Goal: Transaction & Acquisition: Book appointment/travel/reservation

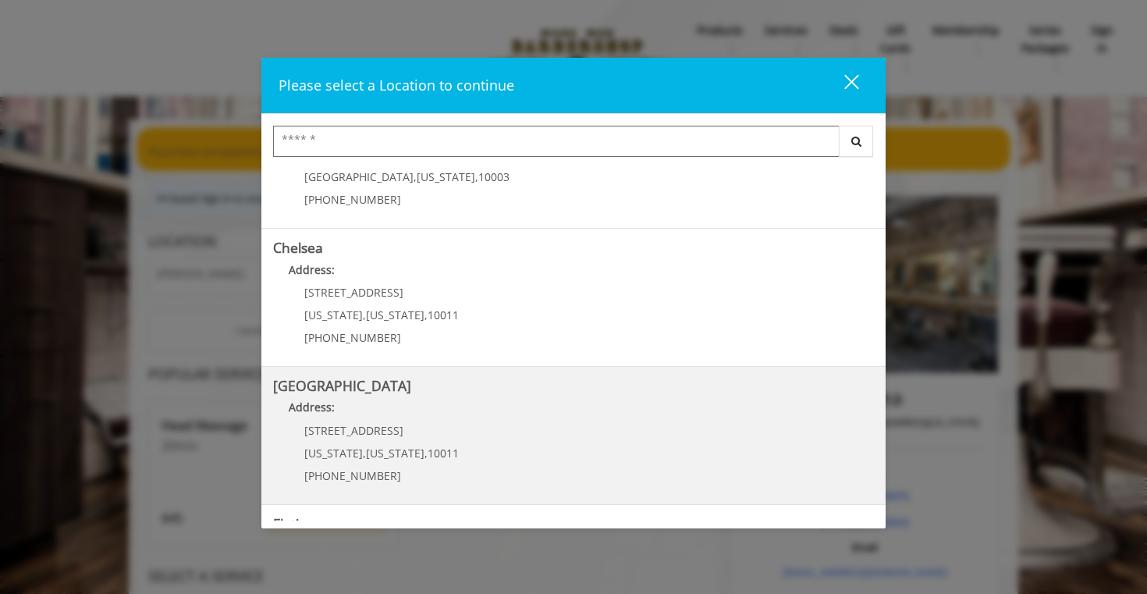
scroll to position [64, 0]
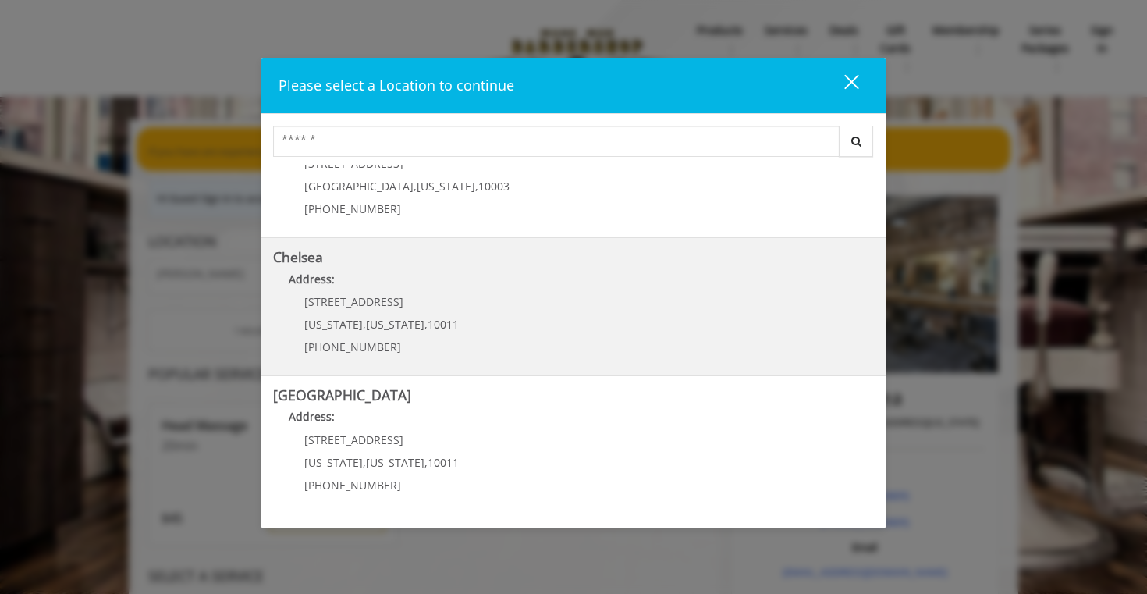
click at [478, 320] on link "Chelsea Address: [STREET_ADDRESS][US_STATE][US_STATE] (917) 639-3902" at bounding box center [573, 307] width 601 height 114
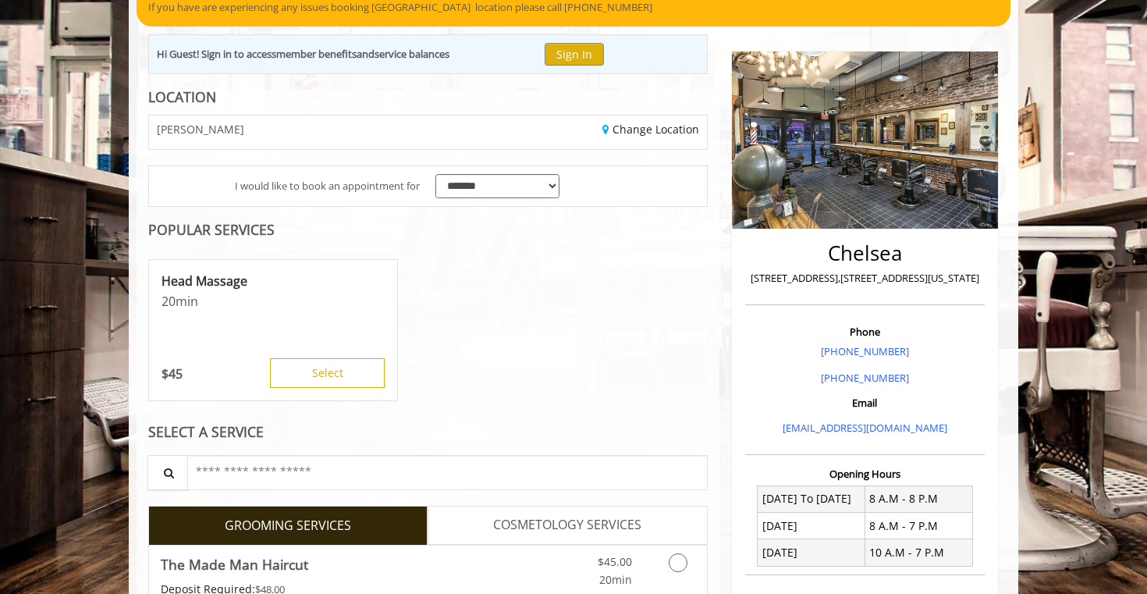
scroll to position [144, 0]
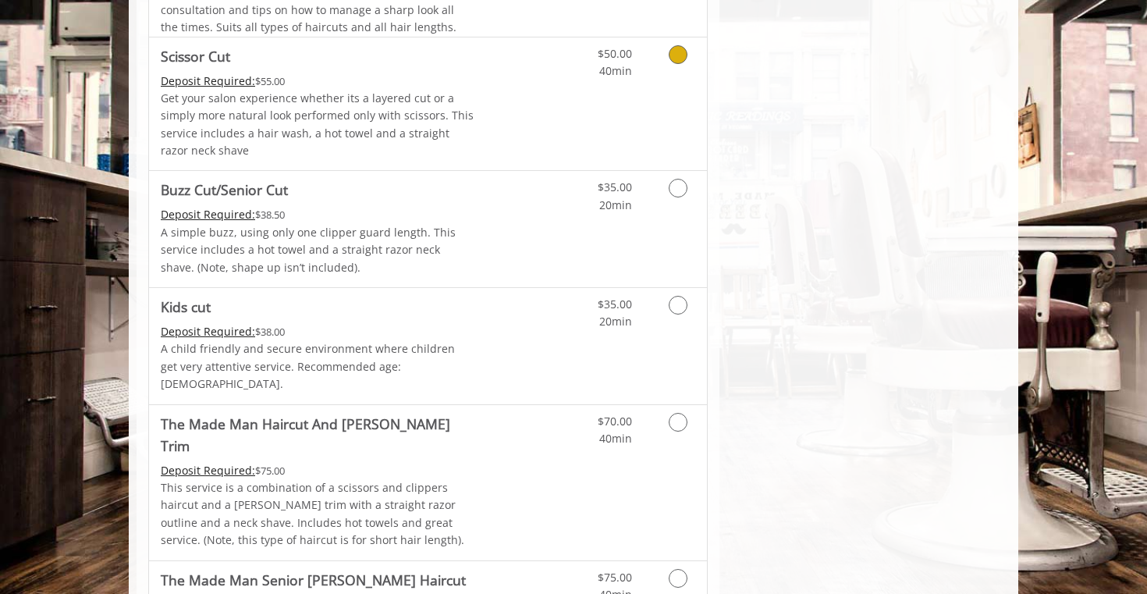
scroll to position [1088, 0]
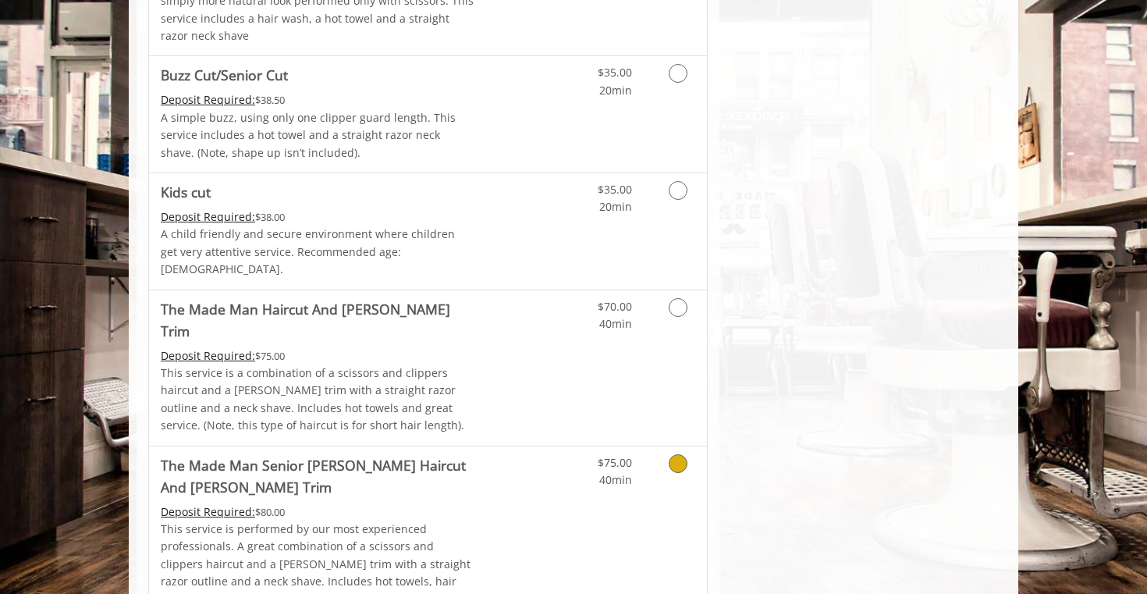
click at [463, 454] on Trim "The Made Man Senior [PERSON_NAME] Haircut And [PERSON_NAME] Trim" at bounding box center [318, 476] width 314 height 44
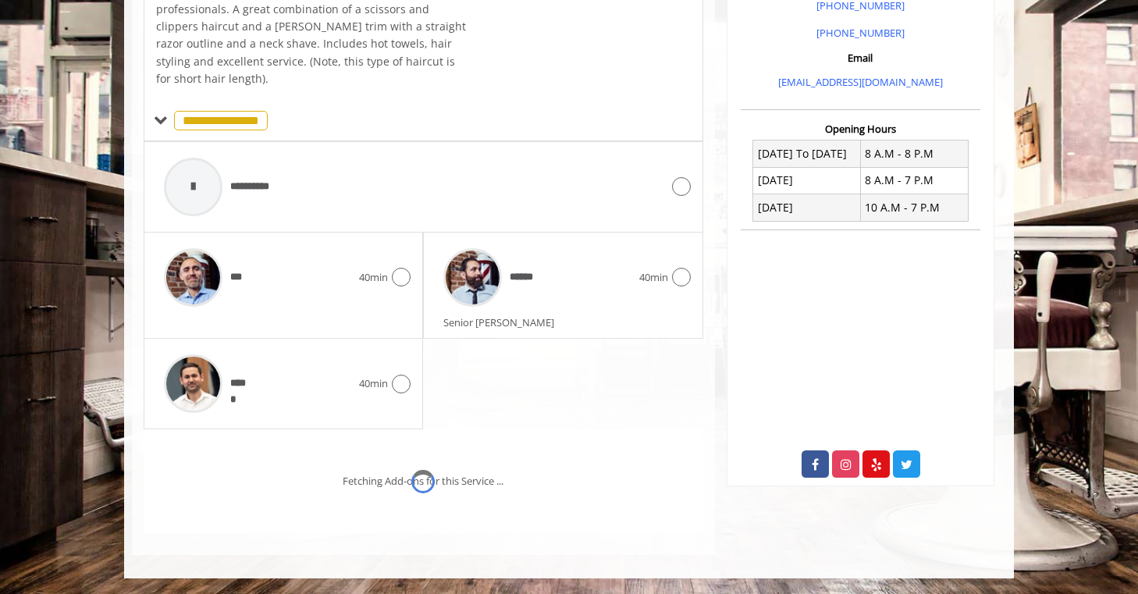
scroll to position [537, 0]
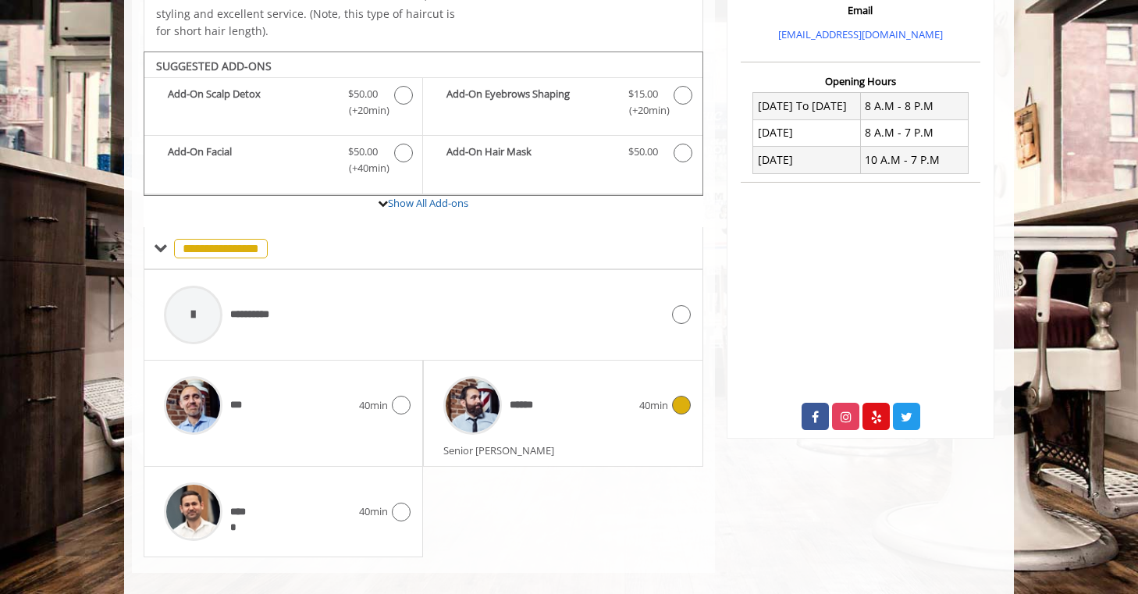
click at [550, 398] on div "******" at bounding box center [536, 405] width 203 height 74
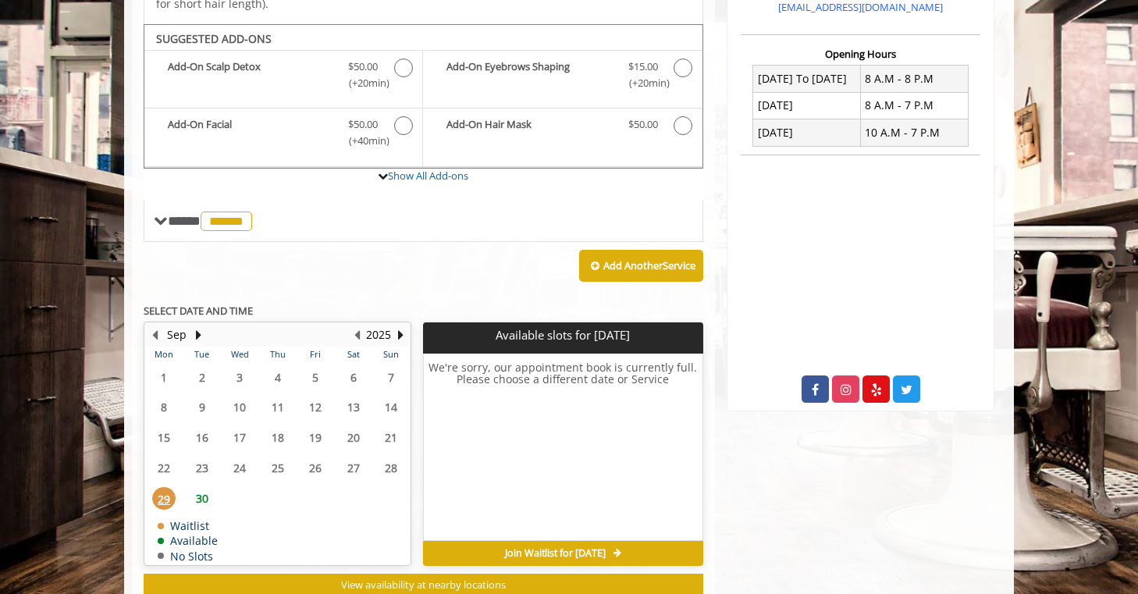
scroll to position [571, 0]
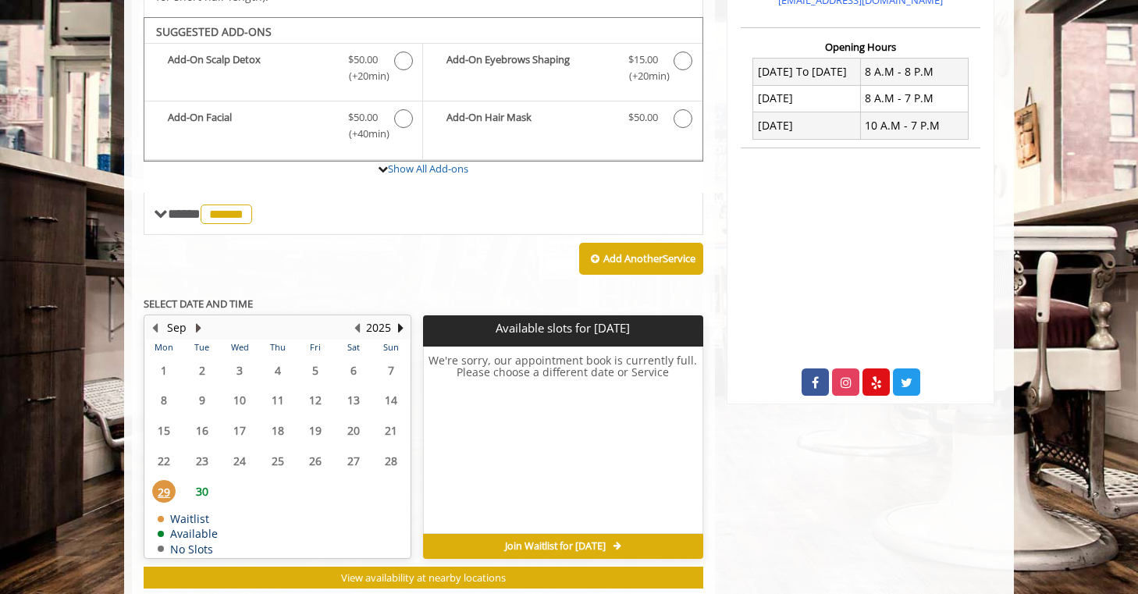
click at [204, 319] on button "Next Month" at bounding box center [198, 327] width 12 height 17
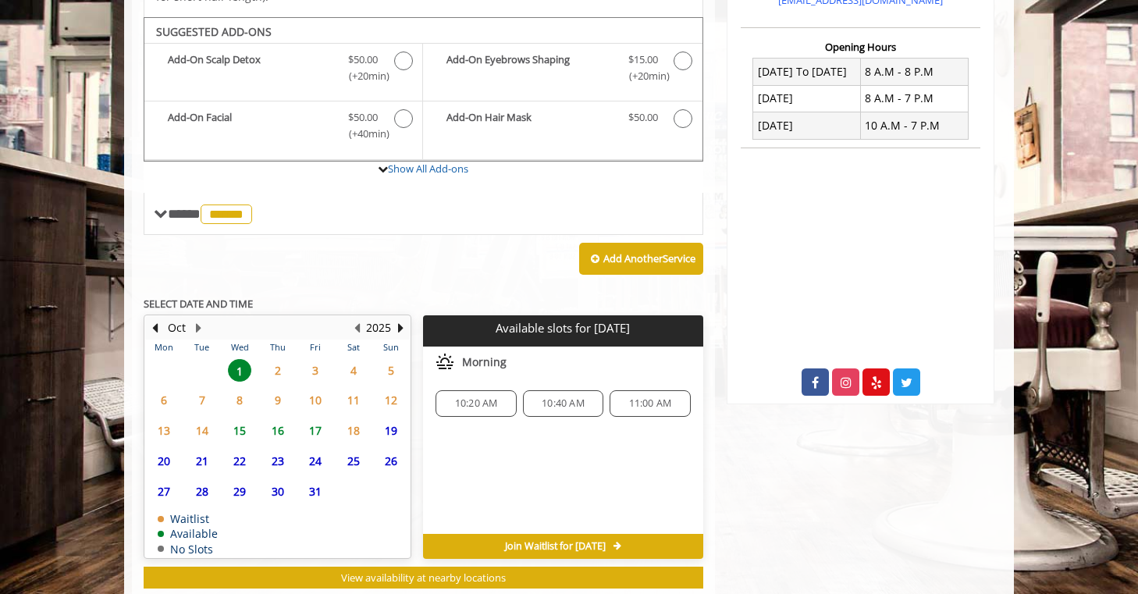
click at [278, 389] on span "9" at bounding box center [277, 400] width 23 height 23
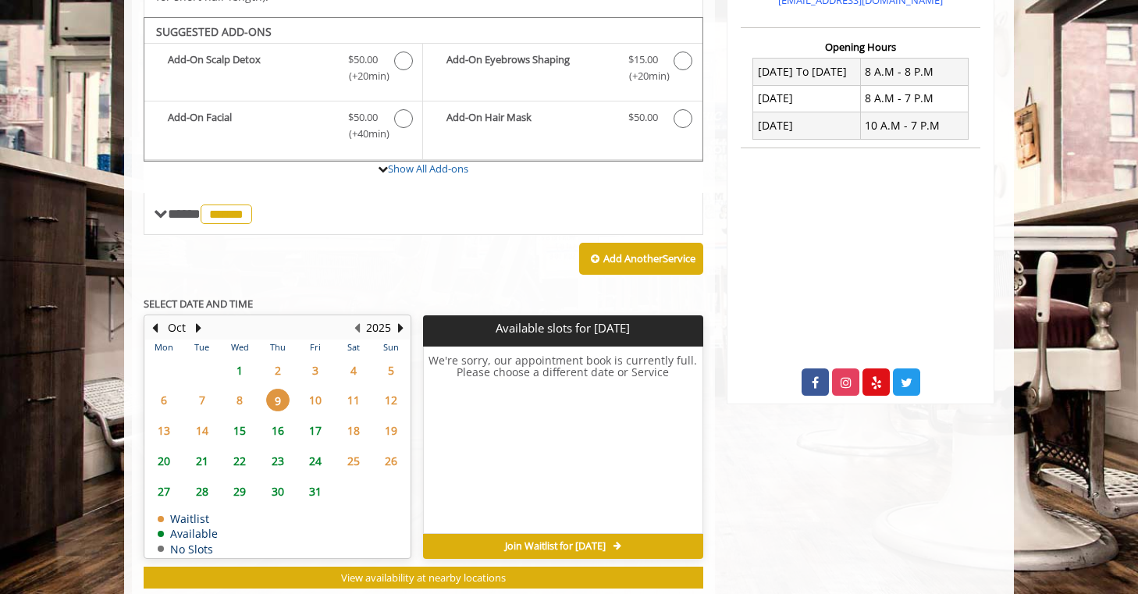
click at [315, 389] on span "10" at bounding box center [315, 400] width 23 height 23
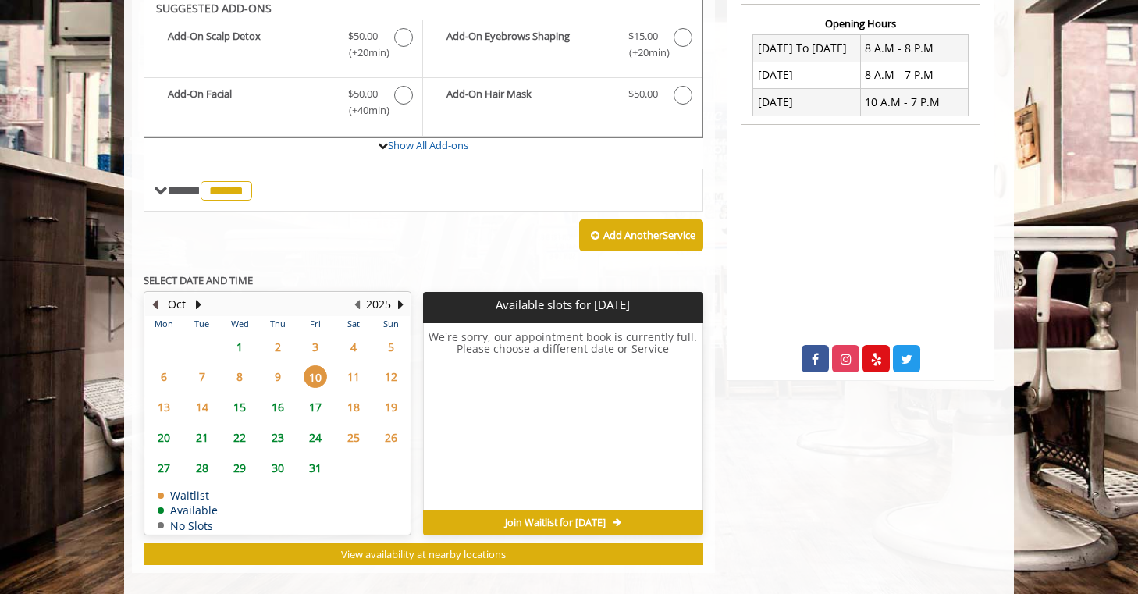
click at [156, 296] on button "Previous Month" at bounding box center [154, 304] width 12 height 17
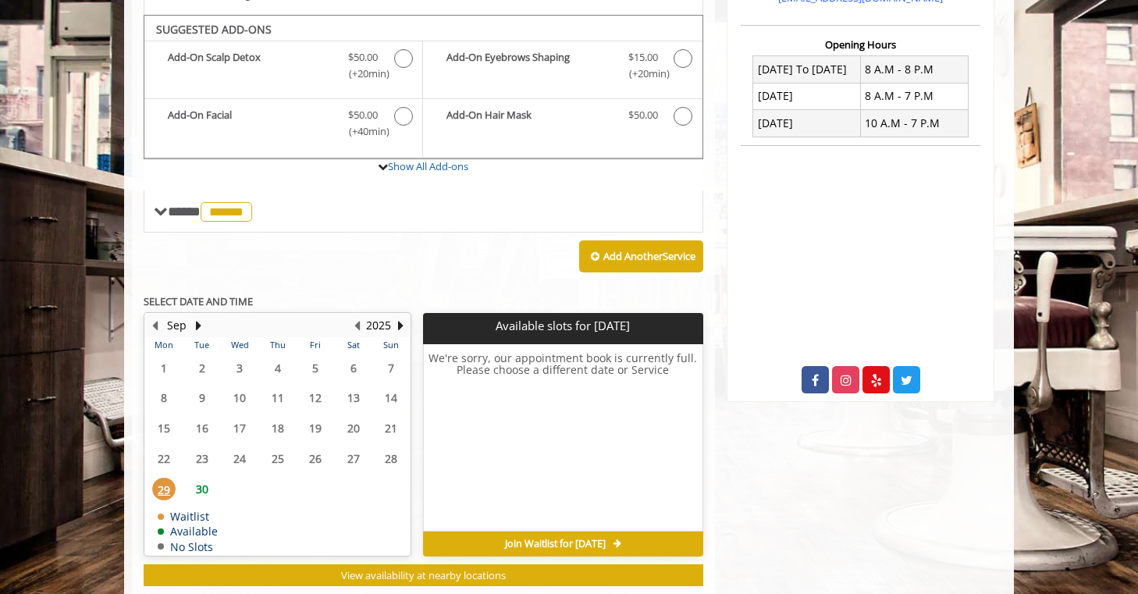
scroll to position [571, 0]
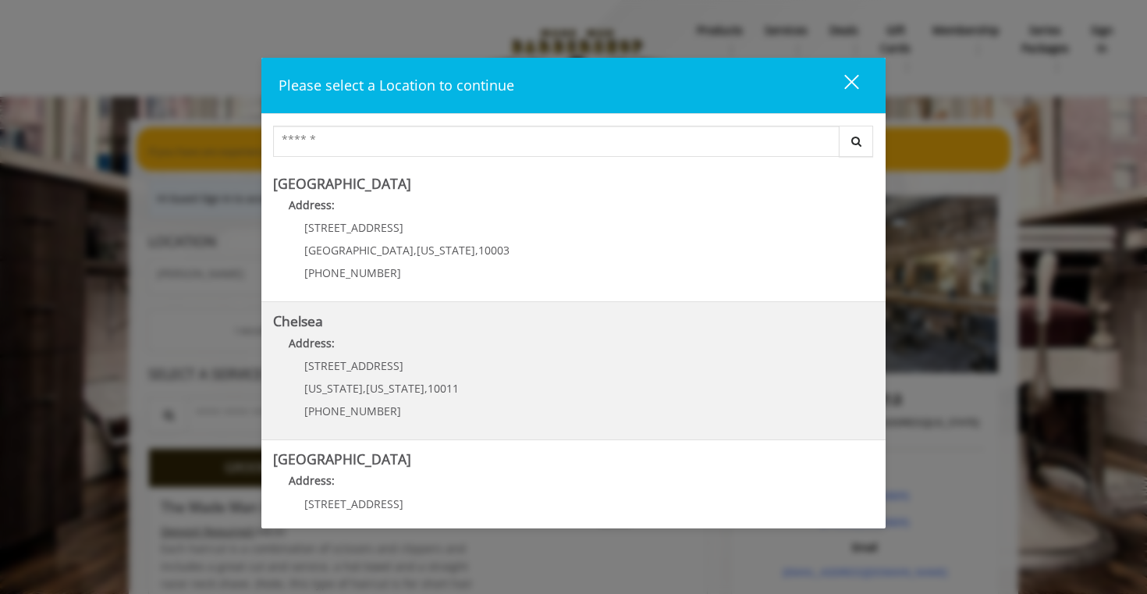
click at [396, 372] on span "[STREET_ADDRESS]" at bounding box center [353, 365] width 99 height 15
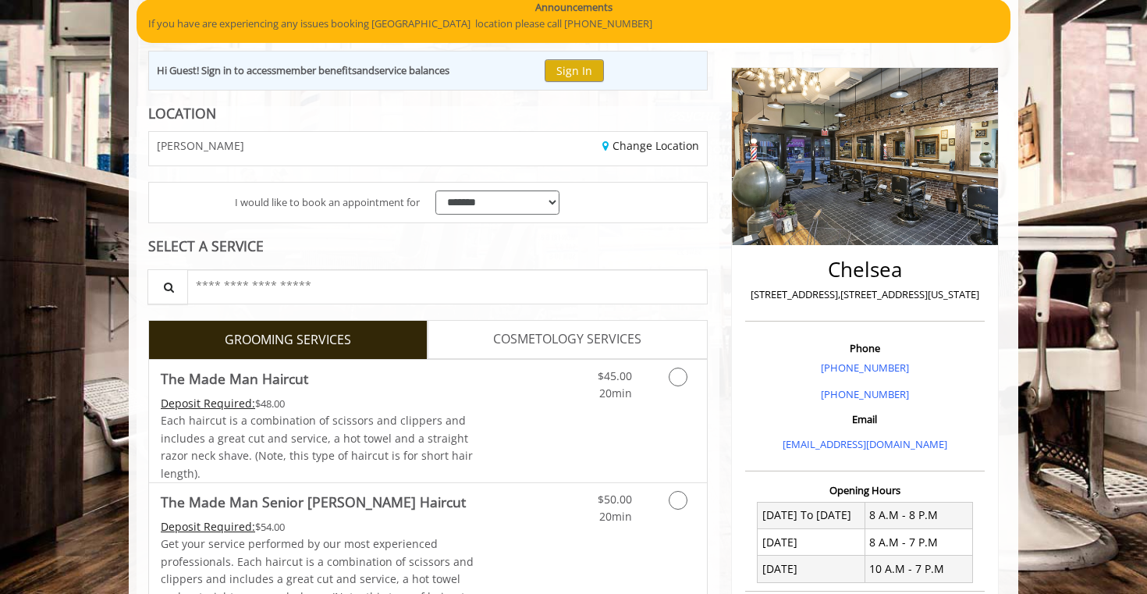
scroll to position [141, 0]
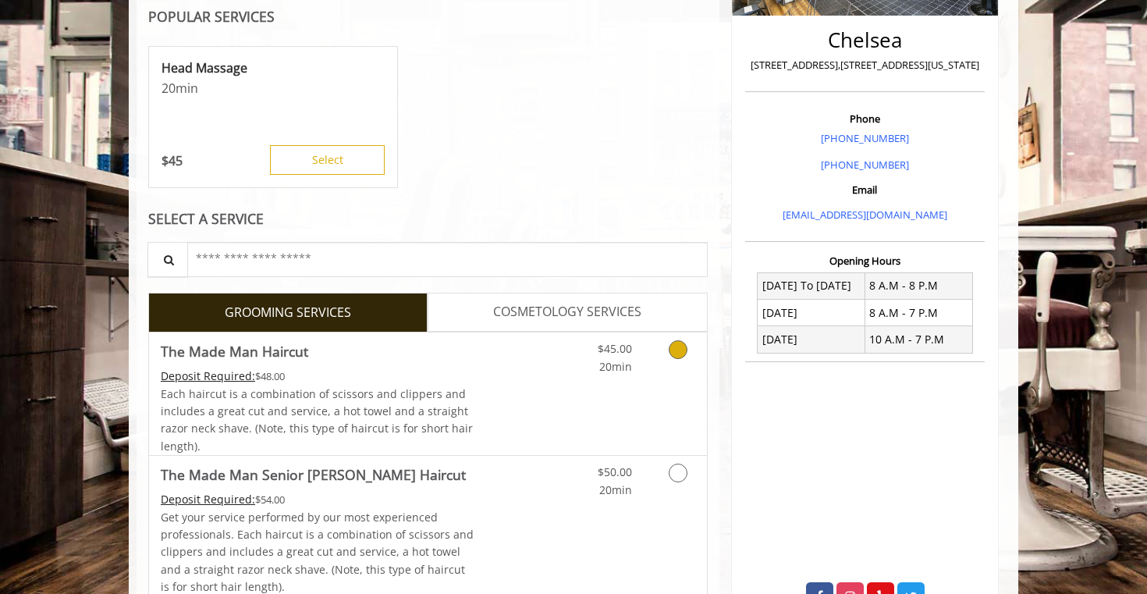
scroll to position [362, 0]
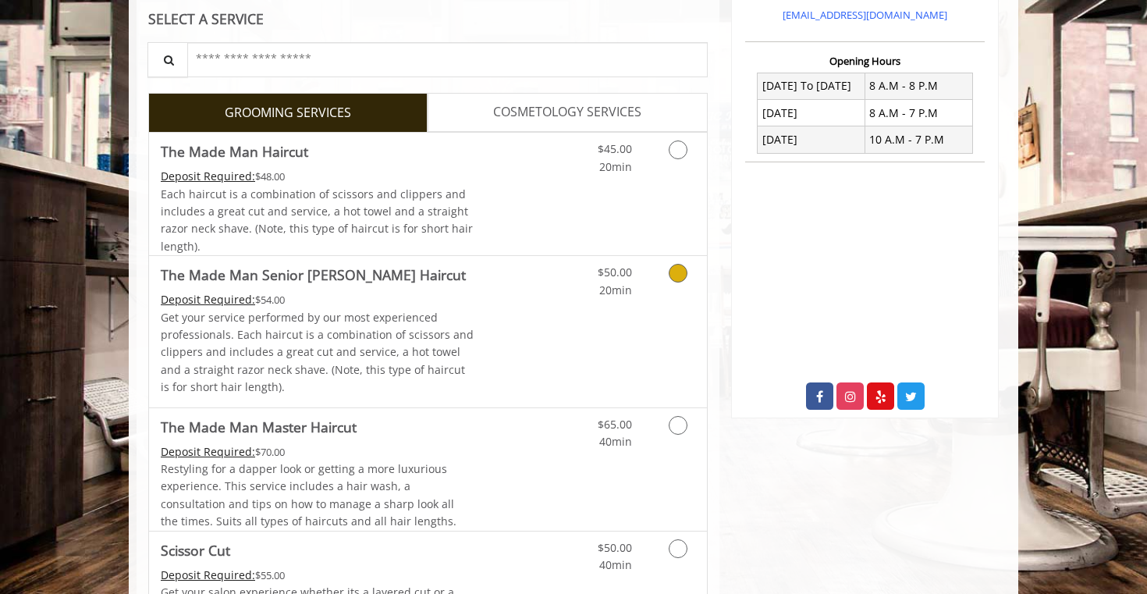
click at [549, 326] on link "Discounted Price" at bounding box center [520, 331] width 93 height 151
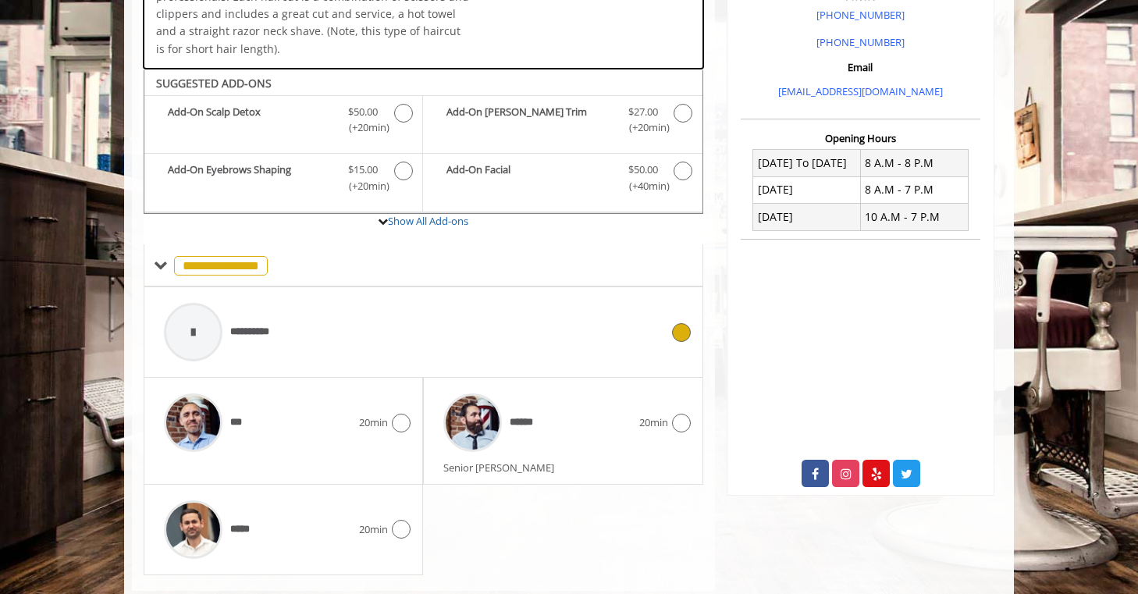
scroll to position [515, 0]
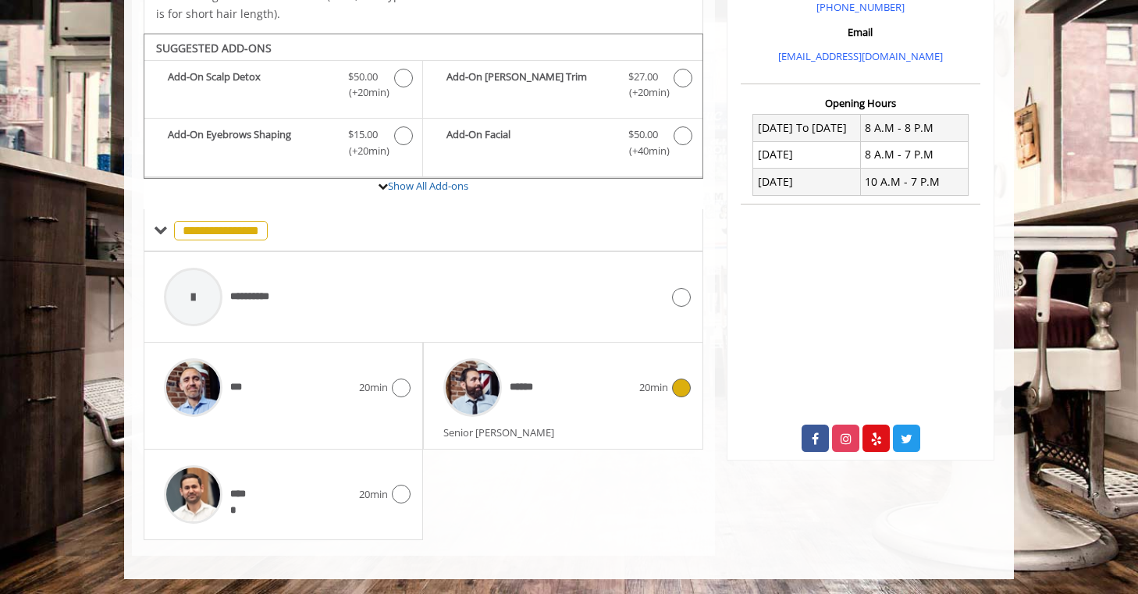
click at [601, 396] on div "******" at bounding box center [536, 387] width 203 height 74
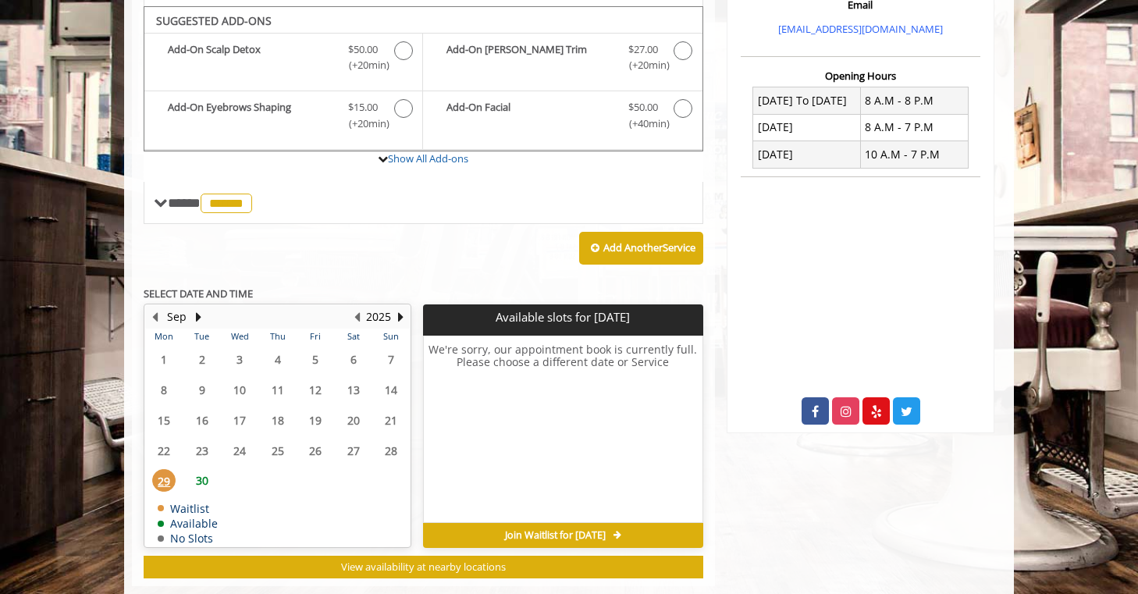
scroll to position [549, 0]
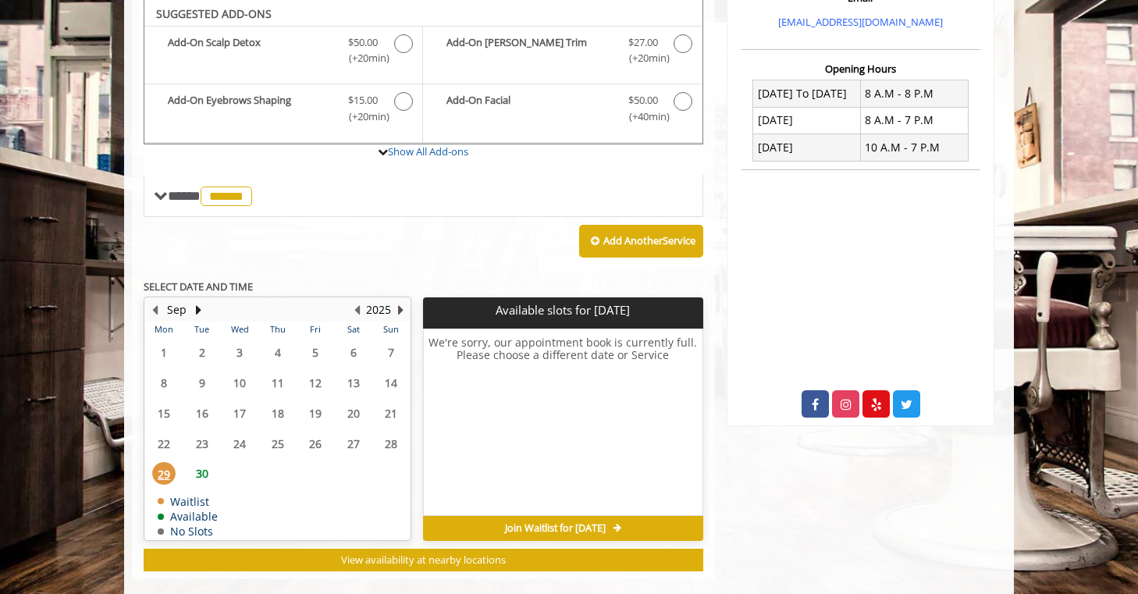
click at [400, 304] on button "Next Year" at bounding box center [400, 309] width 12 height 17
click at [279, 381] on span "8" at bounding box center [277, 382] width 23 height 23
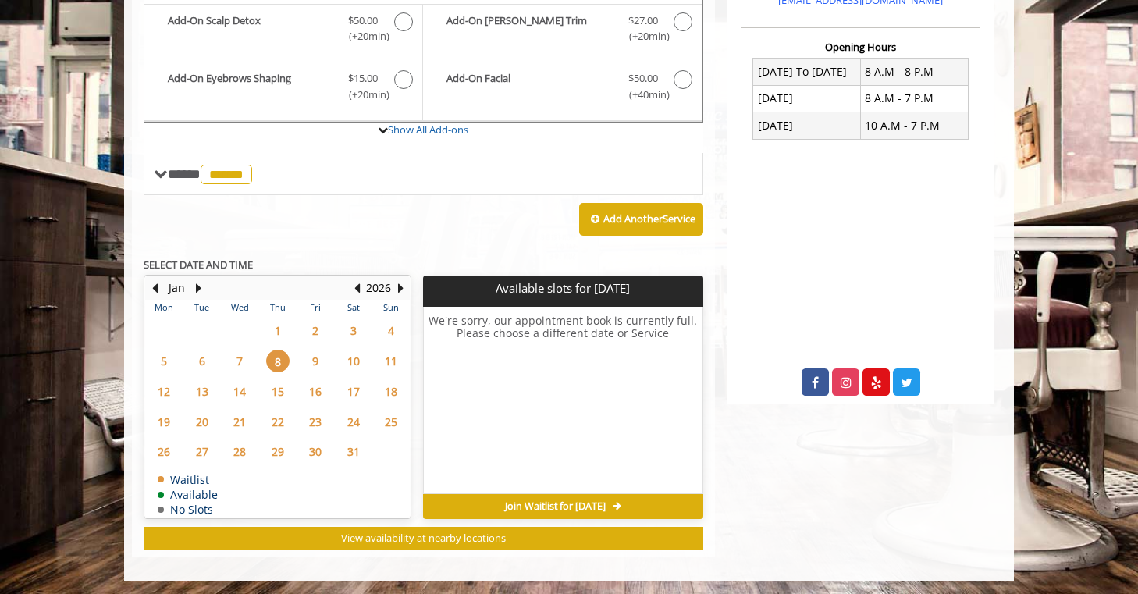
click at [318, 426] on span "23" at bounding box center [315, 422] width 23 height 23
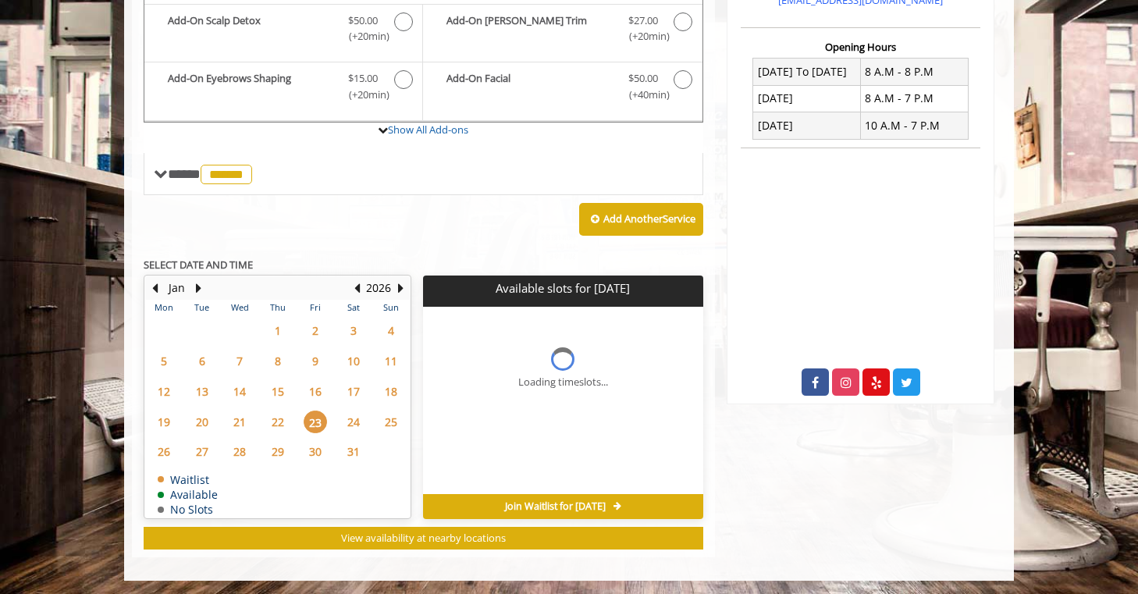
scroll to position [573, 0]
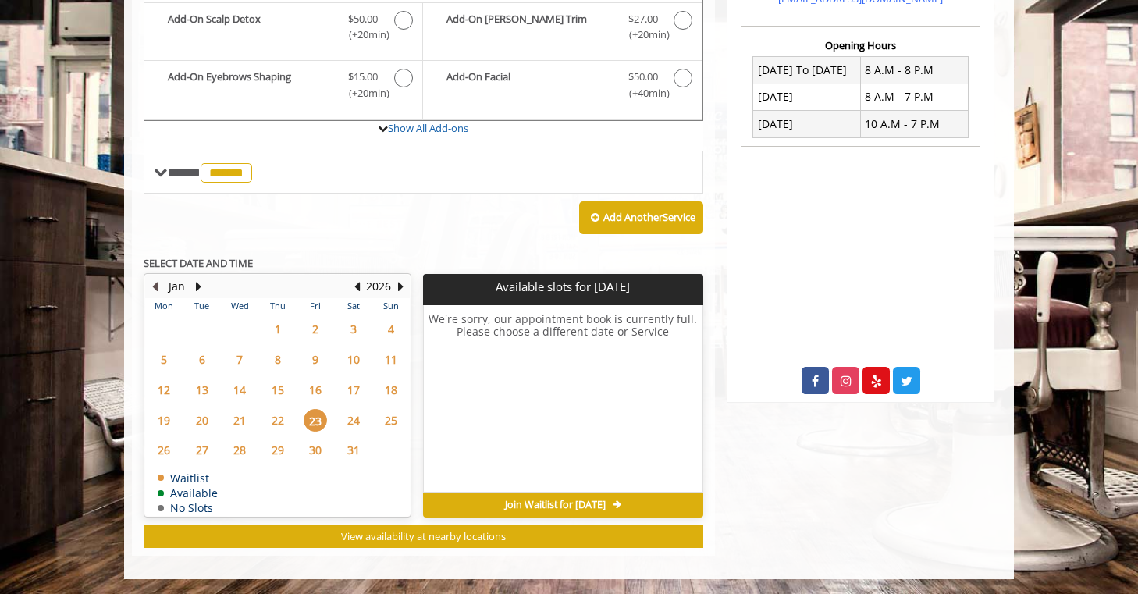
click at [158, 286] on button "Previous Month" at bounding box center [154, 286] width 12 height 17
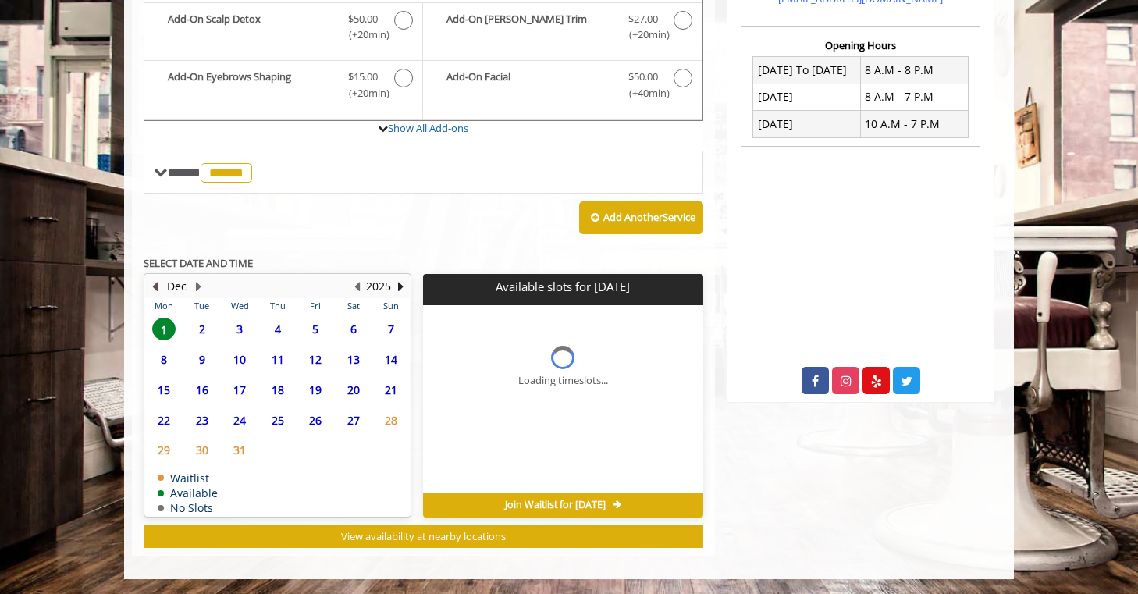
click at [158, 286] on button "Previous Month" at bounding box center [154, 286] width 12 height 17
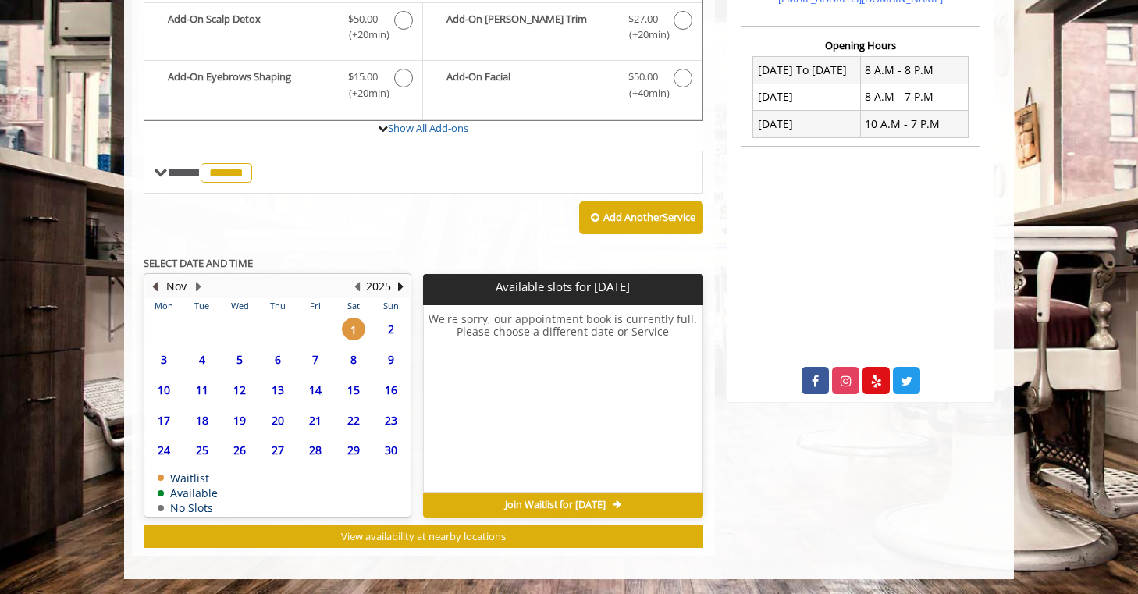
click at [158, 286] on button "Previous Month" at bounding box center [154, 286] width 12 height 17
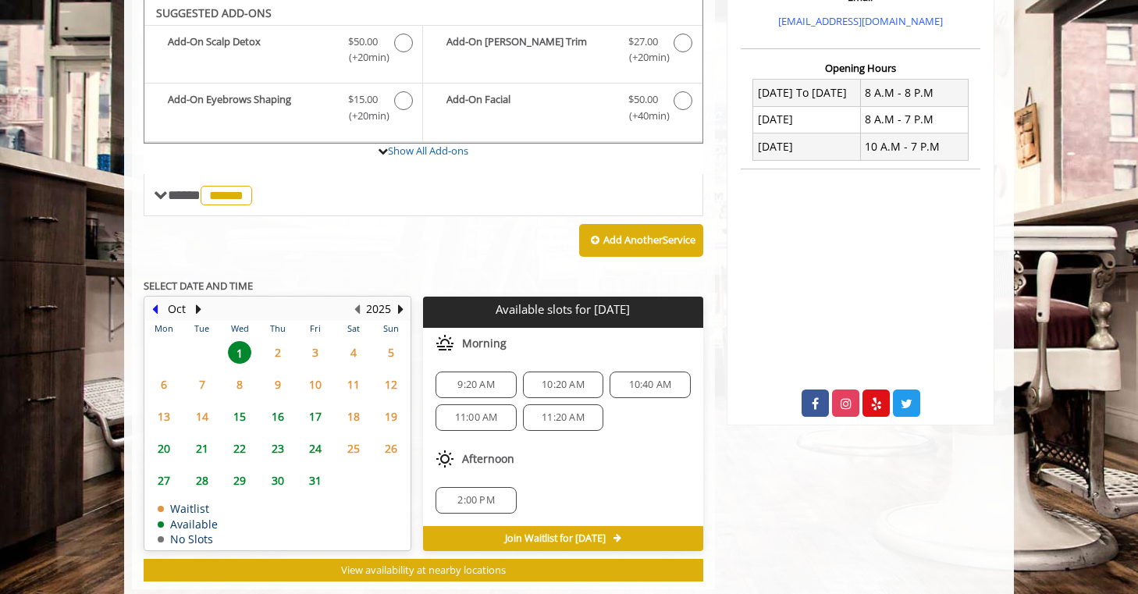
scroll to position [549, 0]
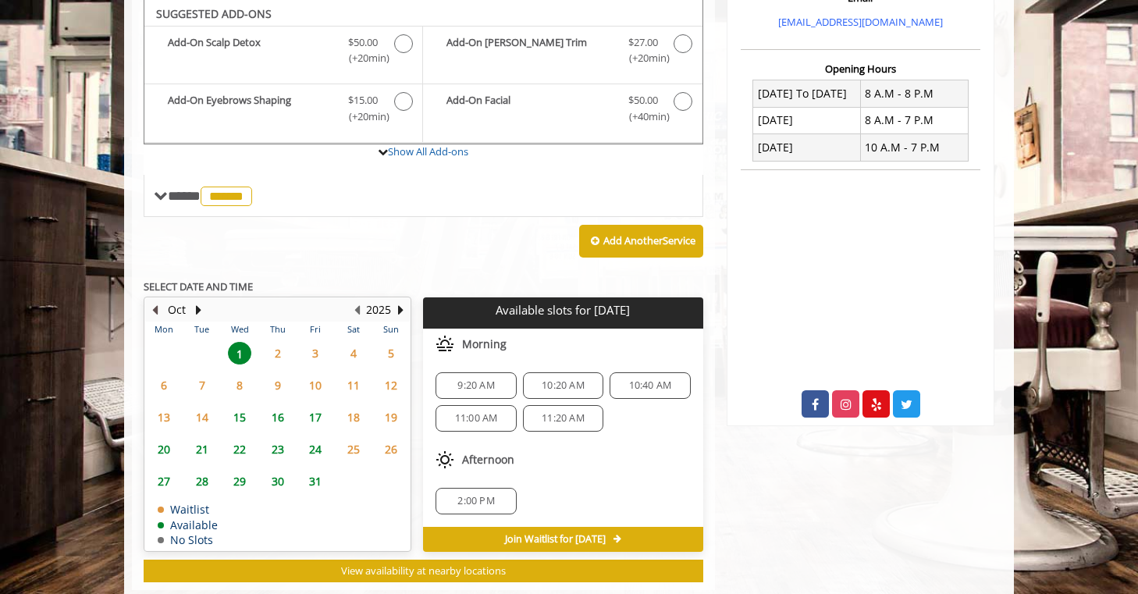
click at [160, 301] on button "Previous Month" at bounding box center [154, 309] width 12 height 17
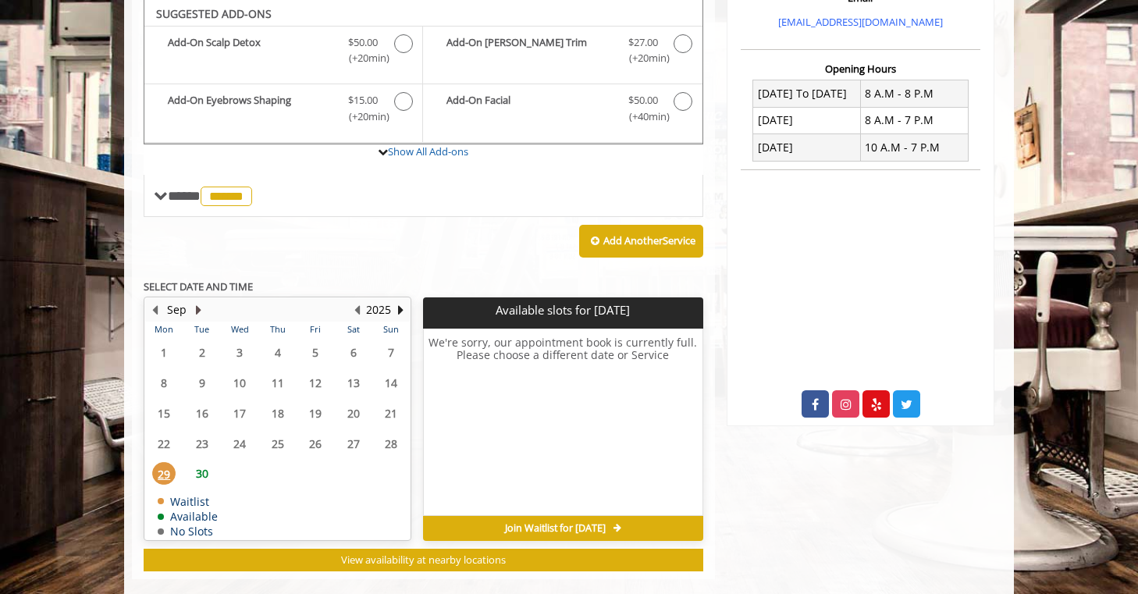
click at [193, 310] on button "Next Month" at bounding box center [198, 309] width 12 height 17
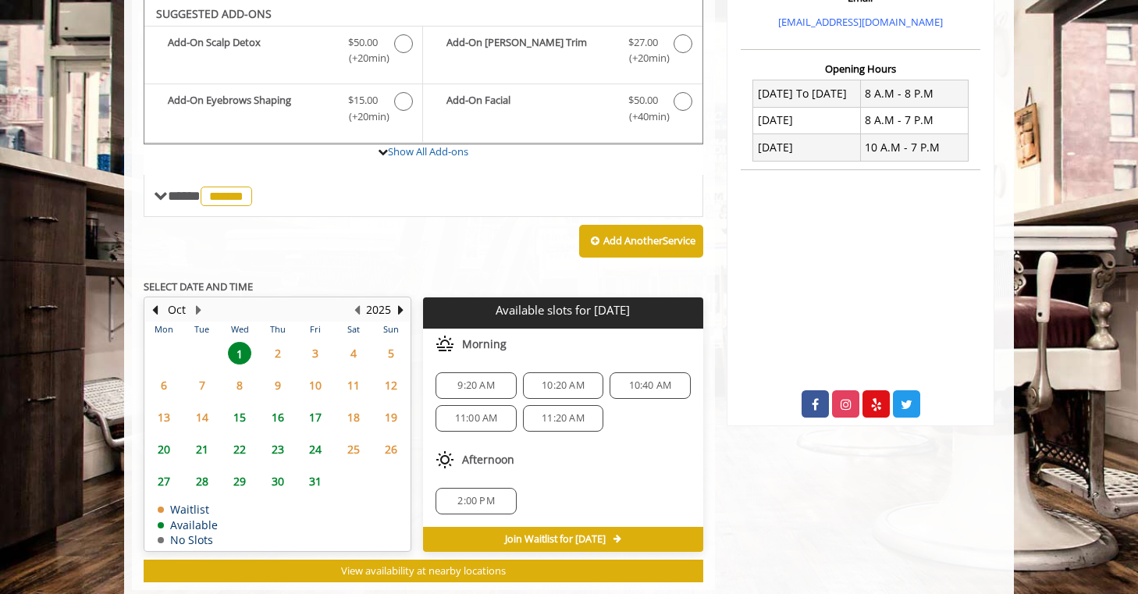
click at [315, 377] on span "10" at bounding box center [315, 385] width 23 height 23
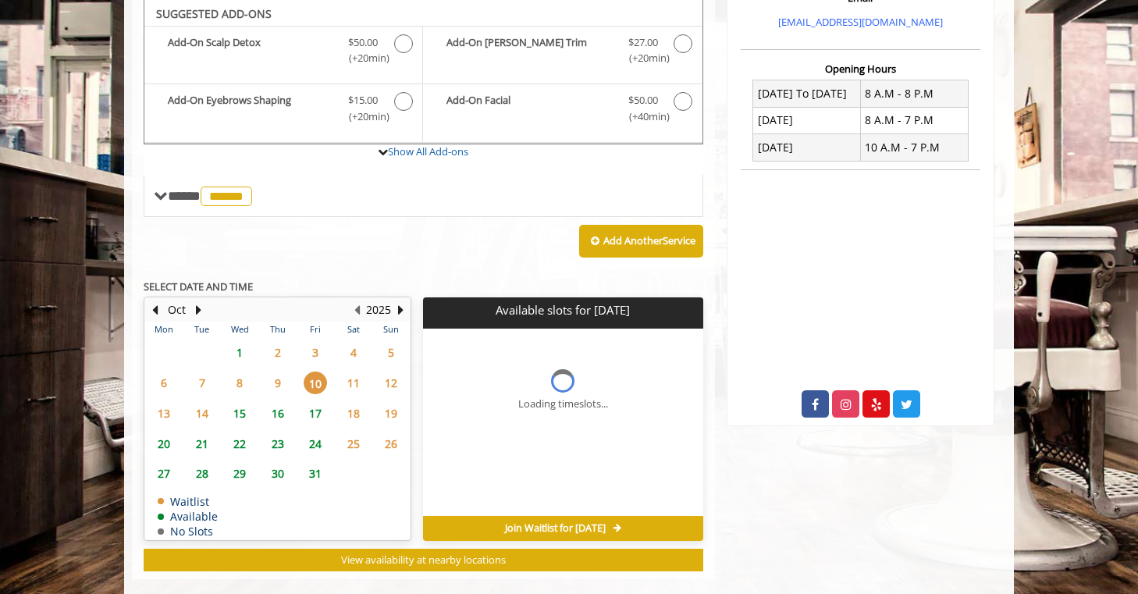
scroll to position [573, 0]
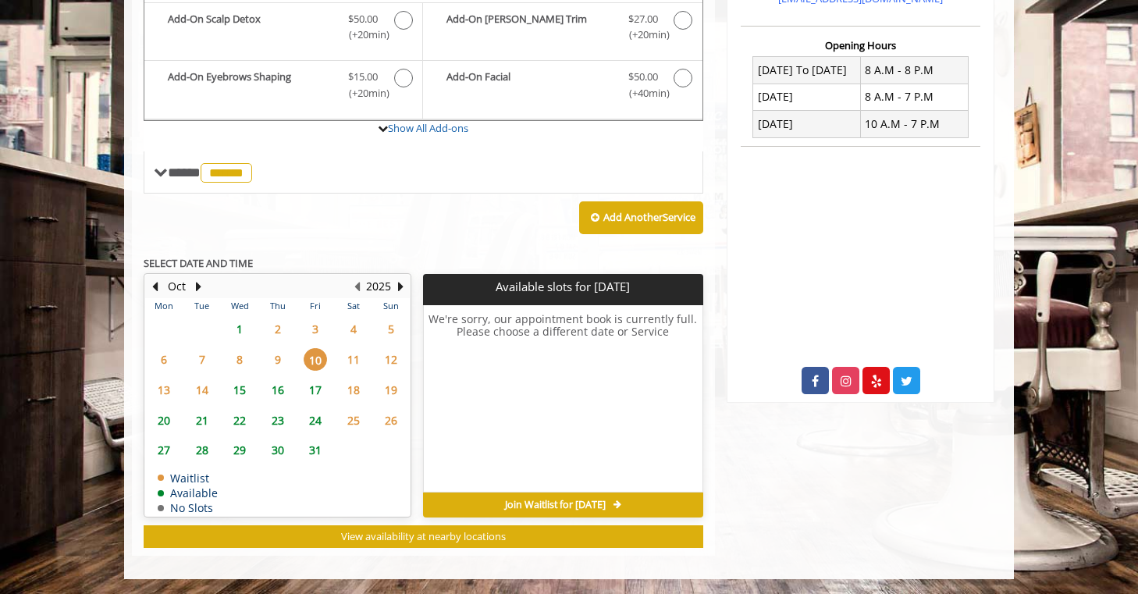
click at [314, 389] on span "17" at bounding box center [315, 390] width 23 height 23
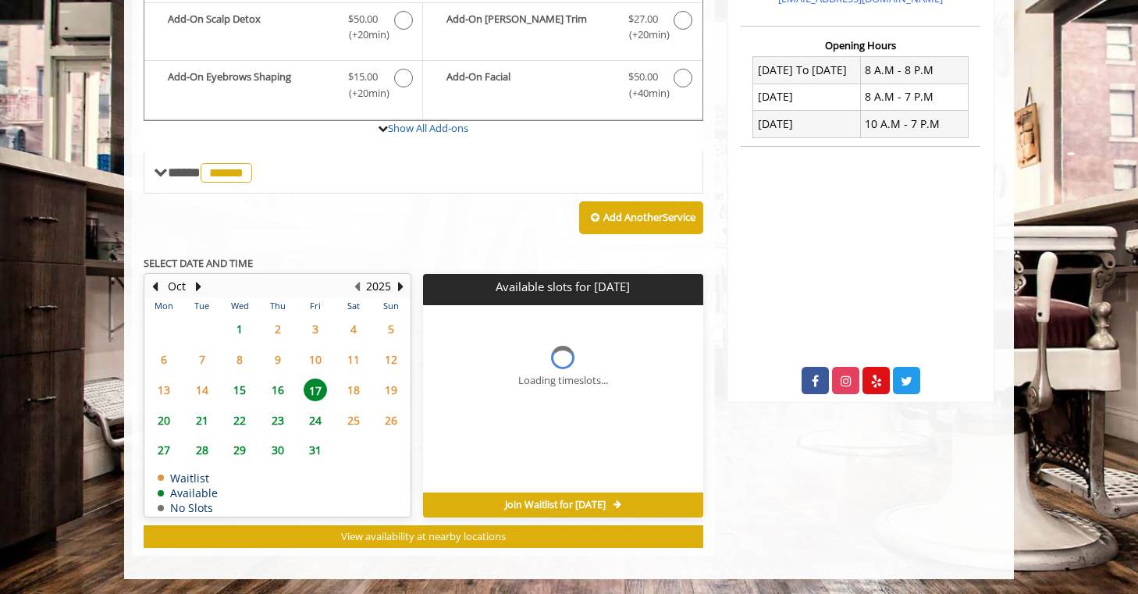
scroll to position [596, 0]
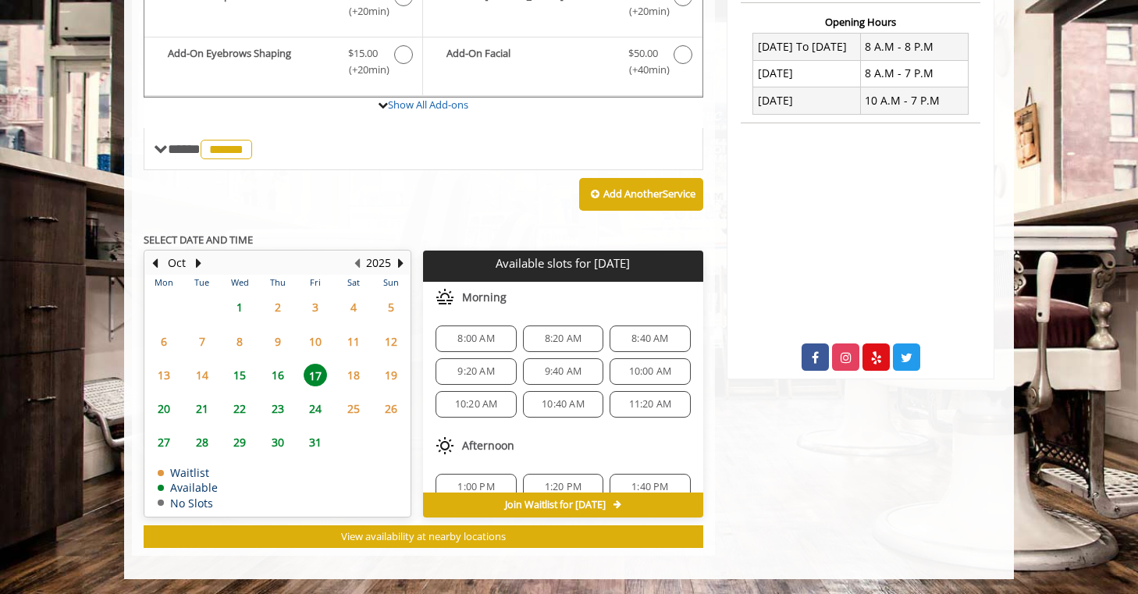
click at [317, 405] on span "24" at bounding box center [315, 408] width 23 height 23
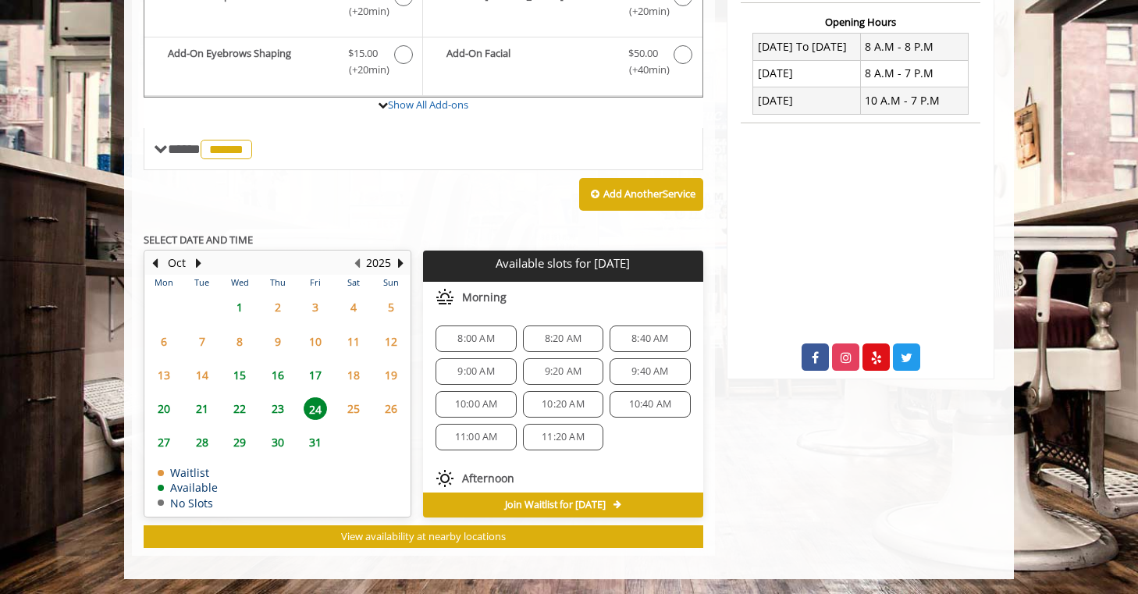
click at [316, 439] on span "31" at bounding box center [315, 442] width 23 height 23
click at [493, 341] on span "8:00 AM" at bounding box center [475, 338] width 37 height 12
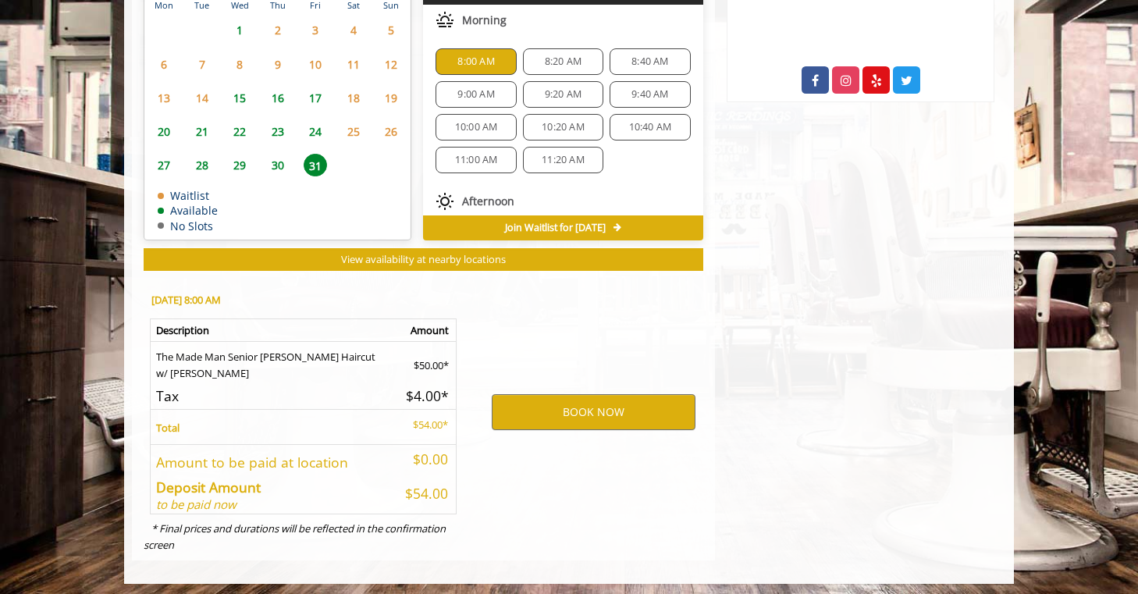
scroll to position [878, 0]
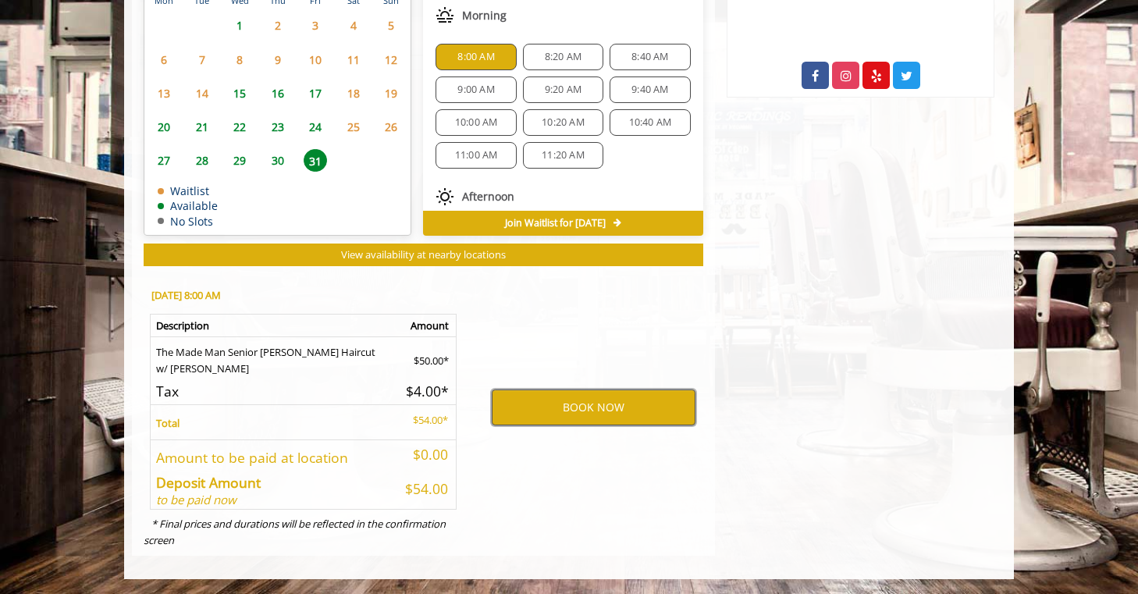
click at [559, 403] on button "BOOK NOW" at bounding box center [594, 407] width 204 height 36
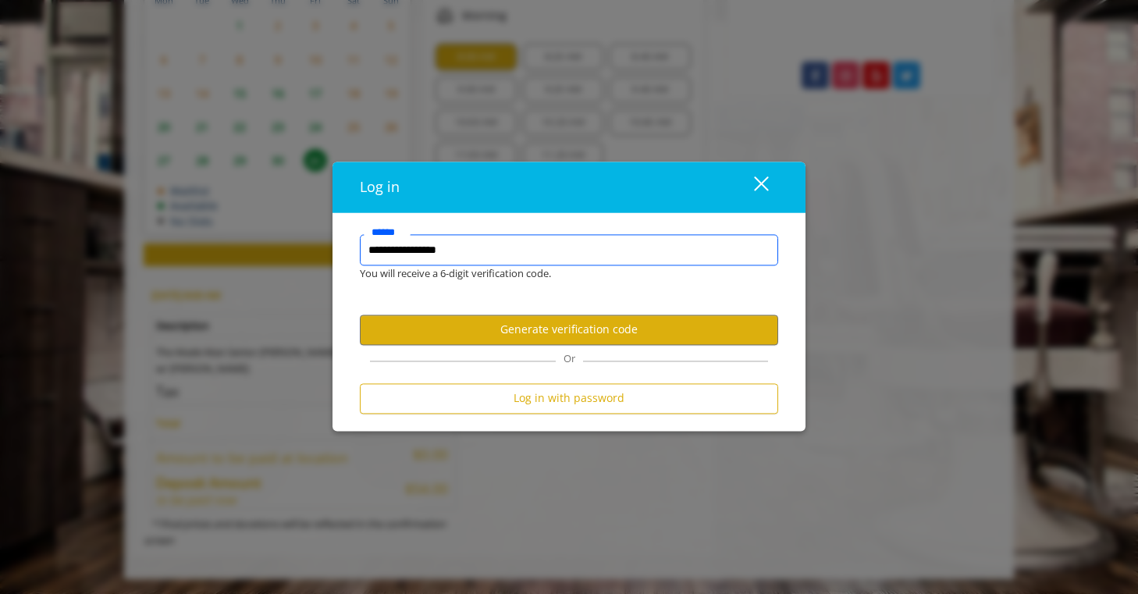
type input "**********"
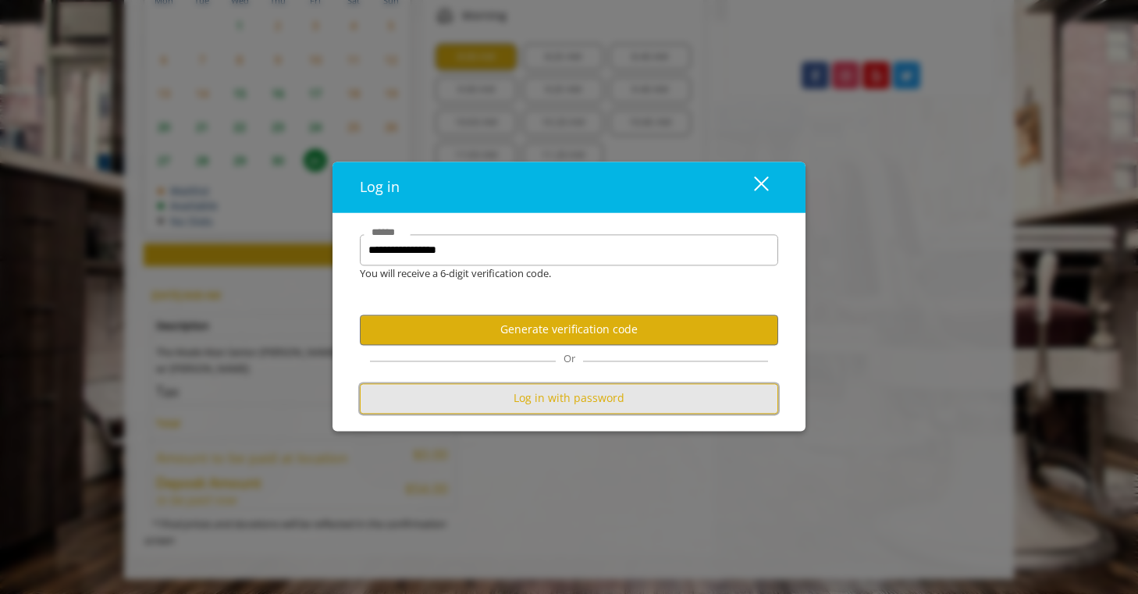
click at [548, 403] on button "Log in with password" at bounding box center [569, 398] width 418 height 30
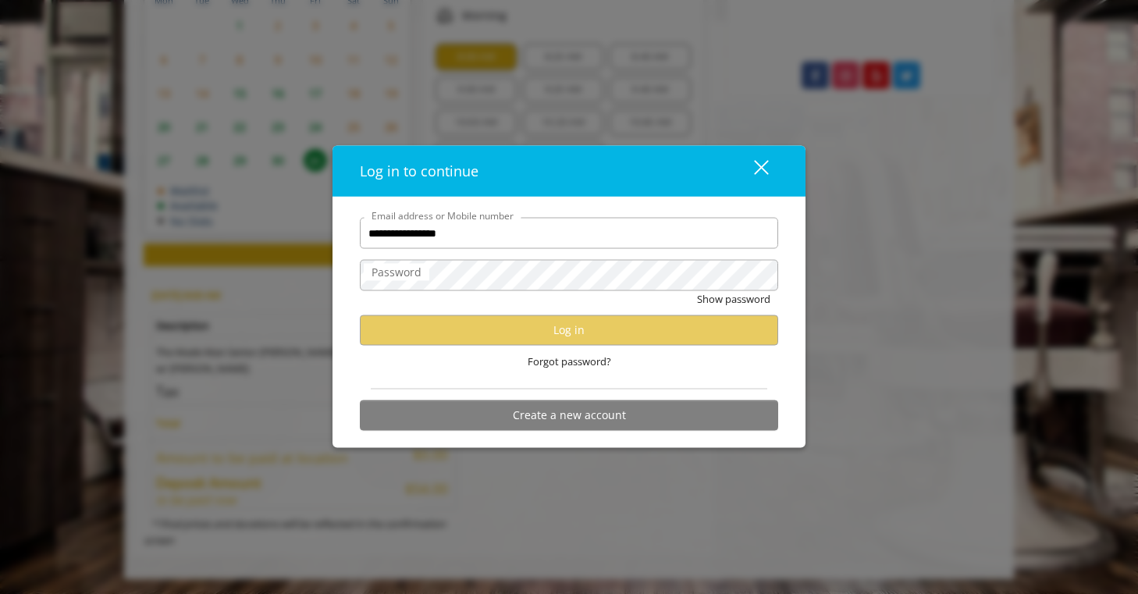
type input "**********"
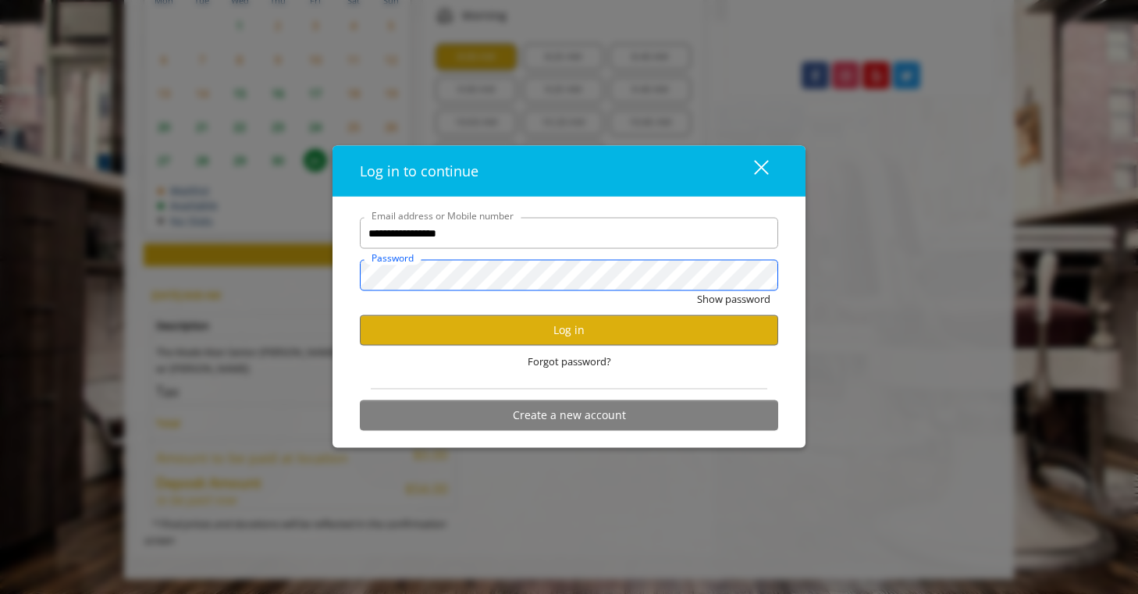
click at [697, 291] on button "Show password" at bounding box center [733, 299] width 73 height 16
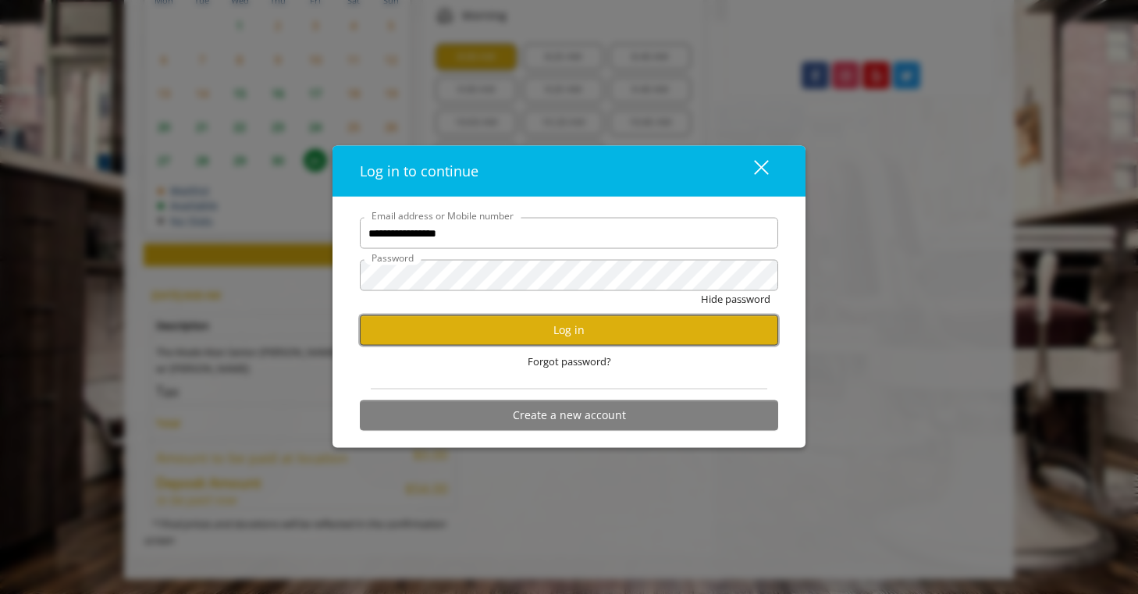
click at [588, 325] on button "Log in" at bounding box center [569, 330] width 418 height 30
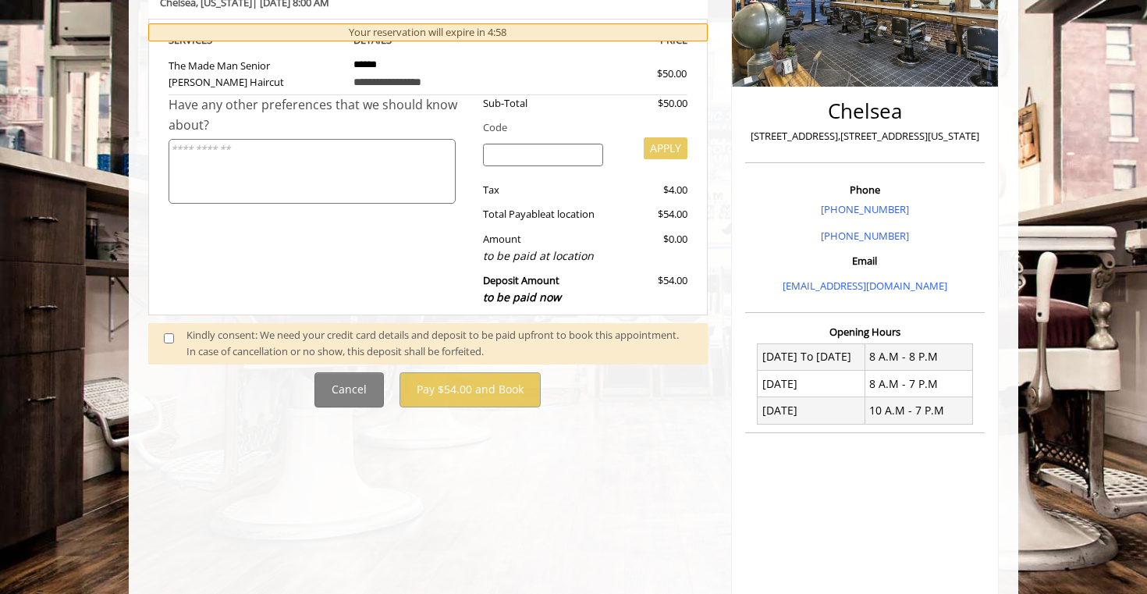
scroll to position [302, 0]
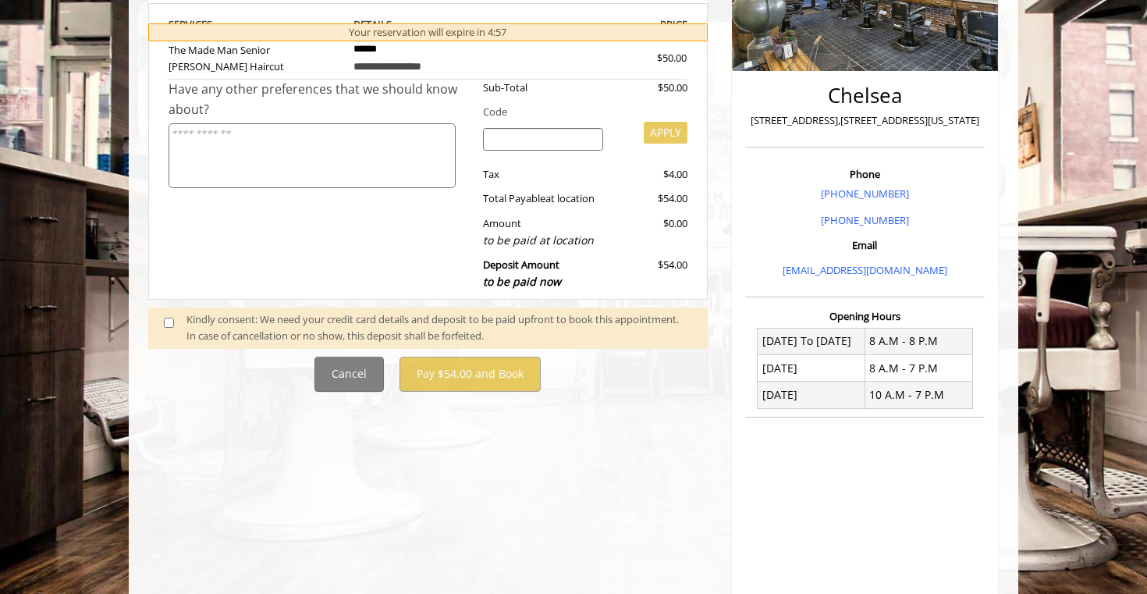
click at [272, 325] on div "Kindly consent: We need your credit card details and deposit to be paid upfront…" at bounding box center [440, 327] width 506 height 33
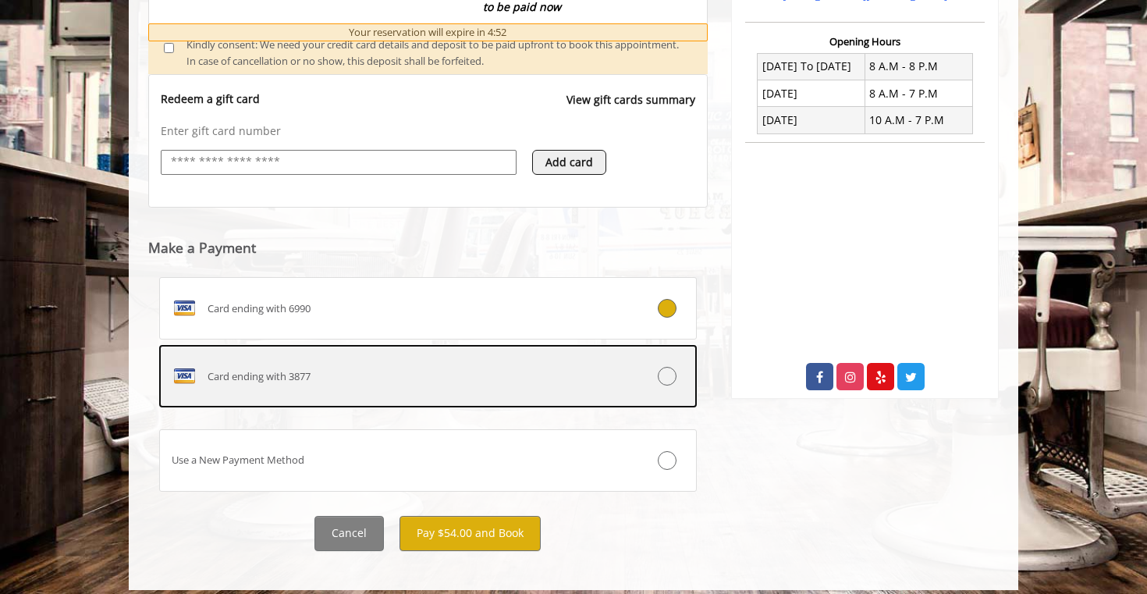
scroll to position [588, 0]
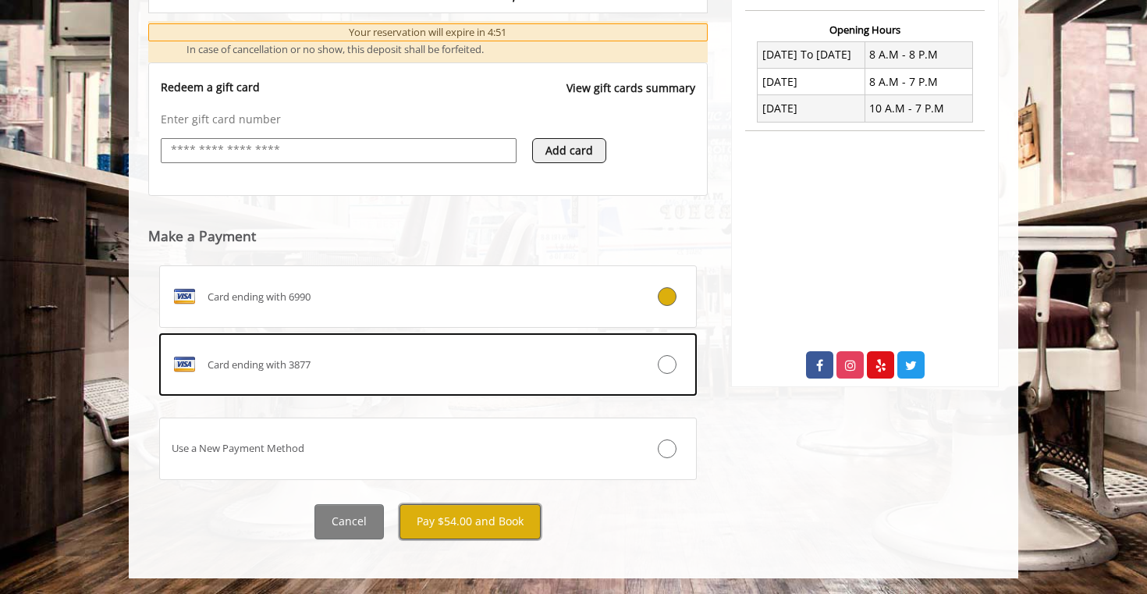
click at [463, 516] on button "Pay $54.00 and Book" at bounding box center [470, 521] width 141 height 35
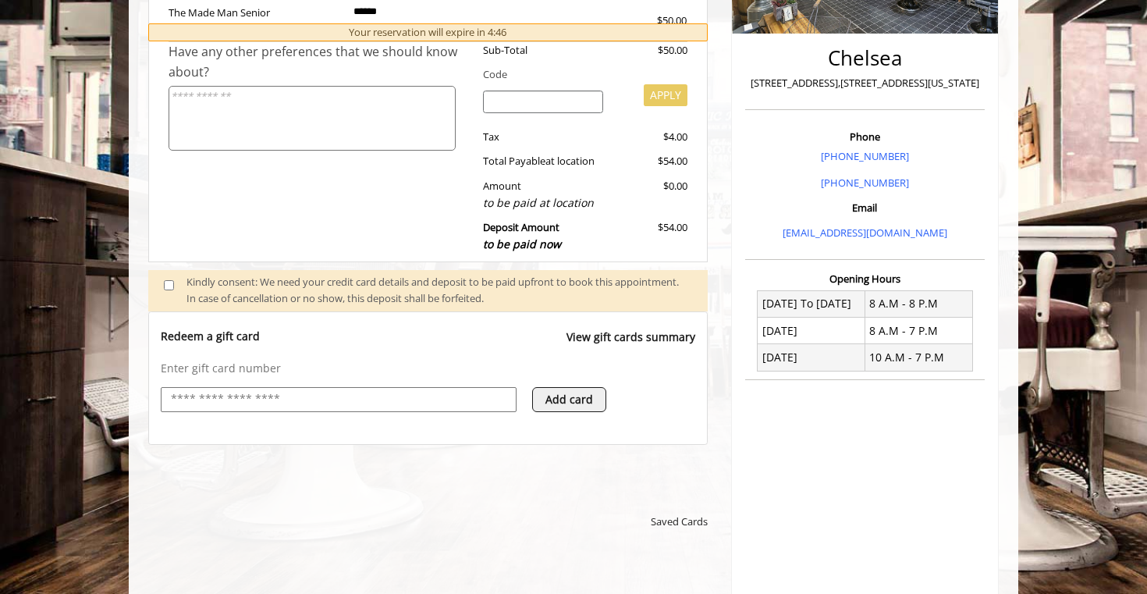
scroll to position [0, 0]
